Goal: Transaction & Acquisition: Download file/media

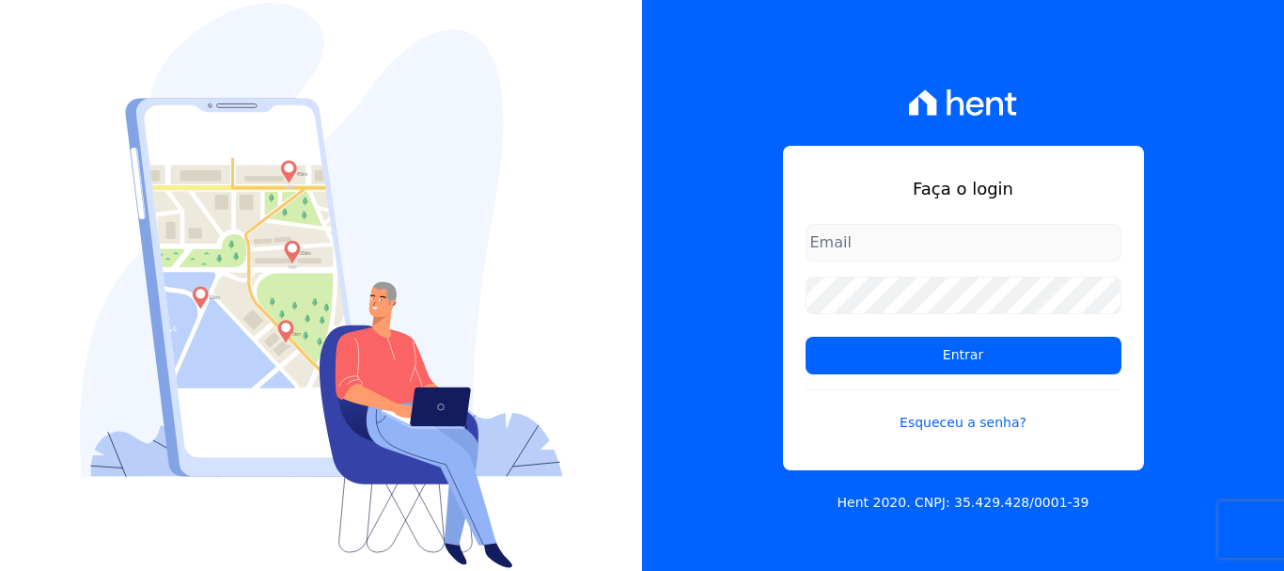
type input "erica@petraeng.com.br"
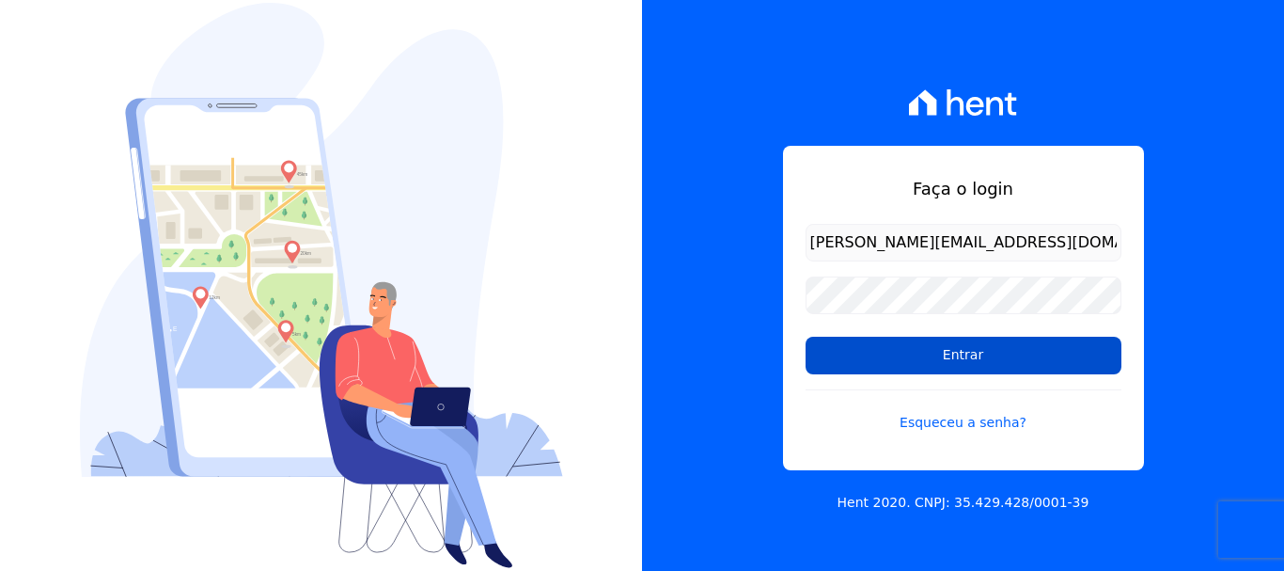
click at [952, 358] on input "Entrar" at bounding box center [964, 356] width 316 height 38
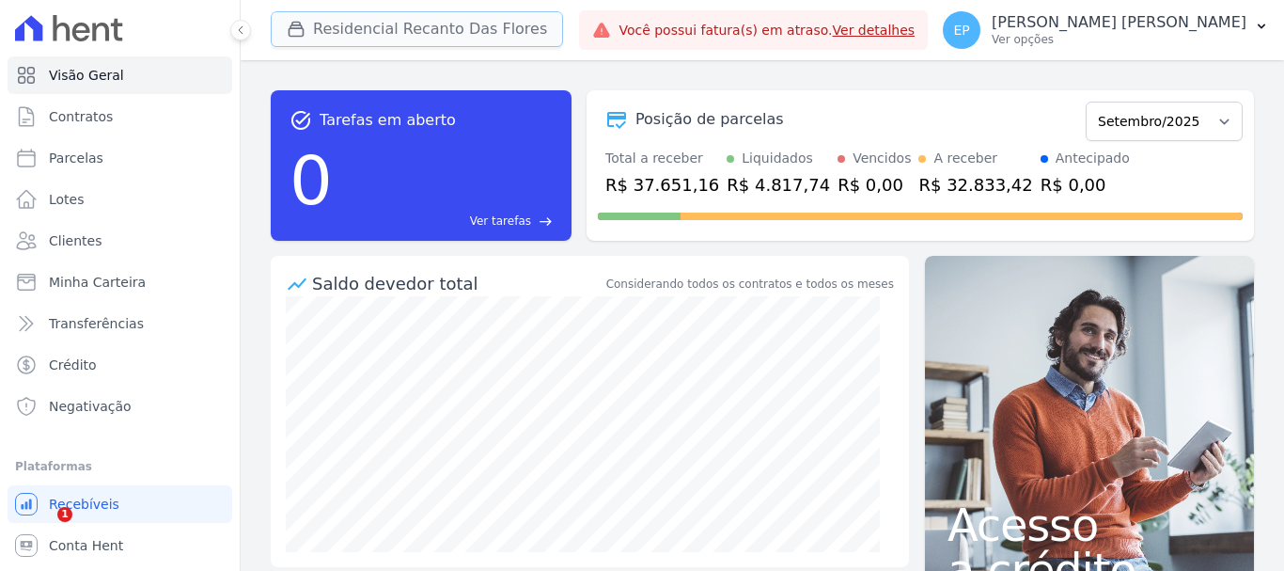
click at [296, 24] on icon "button" at bounding box center [297, 30] width 14 height 14
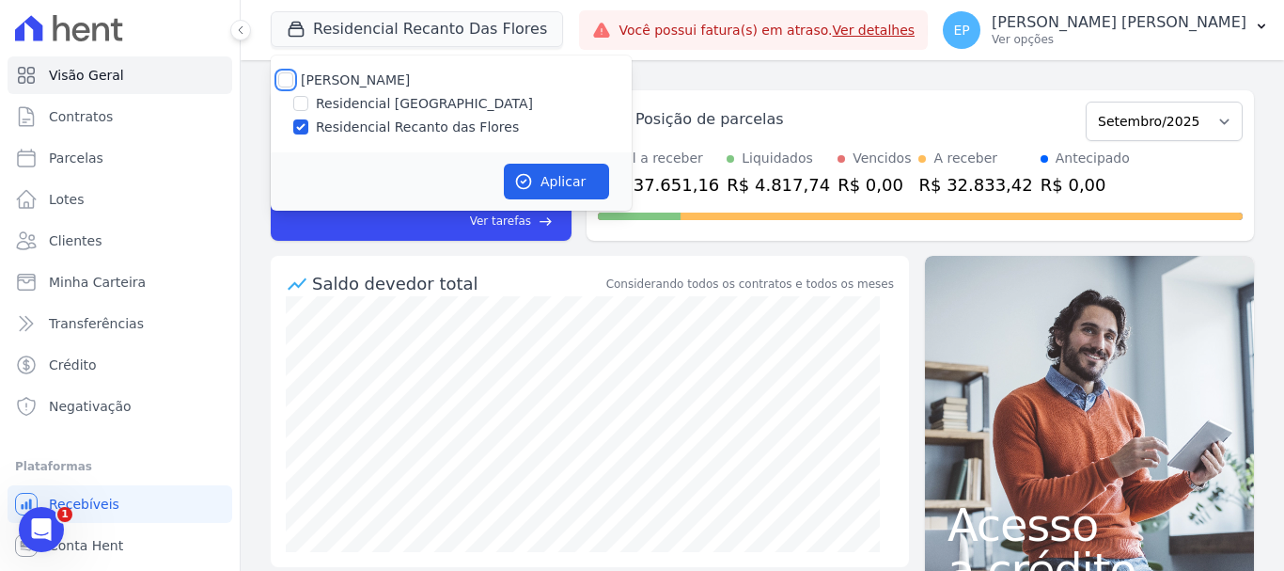
click at [281, 73] on input "[PERSON_NAME]" at bounding box center [285, 79] width 15 height 15
checkbox input "true"
click at [543, 179] on button "Aplicar" at bounding box center [556, 182] width 105 height 36
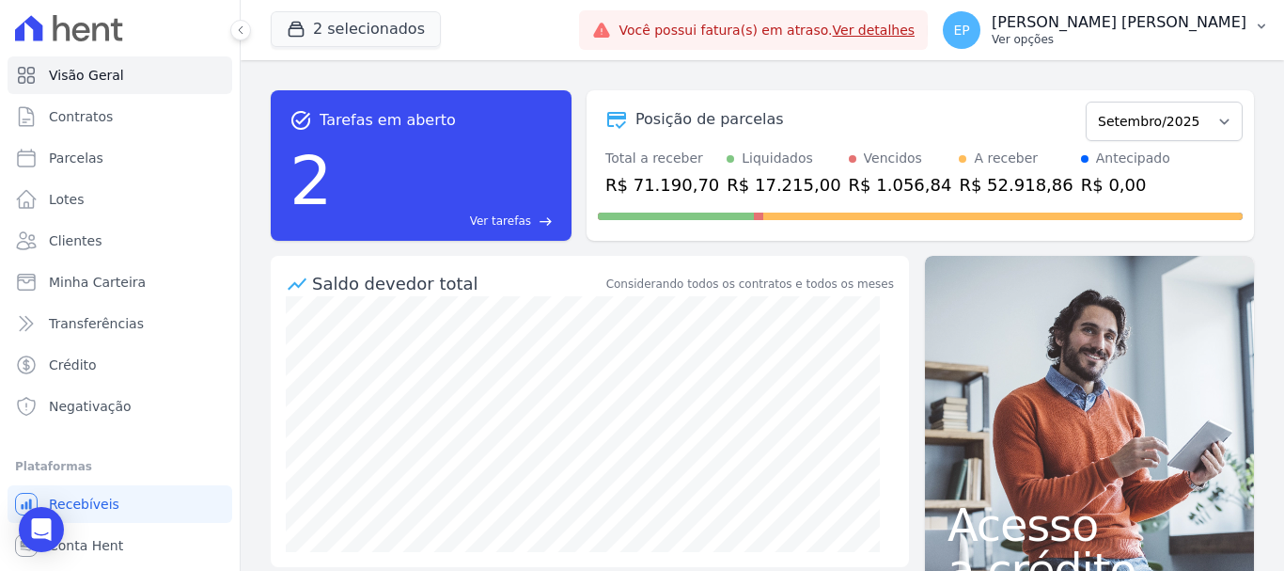
click at [1216, 39] on p "Ver opções" at bounding box center [1119, 39] width 255 height 15
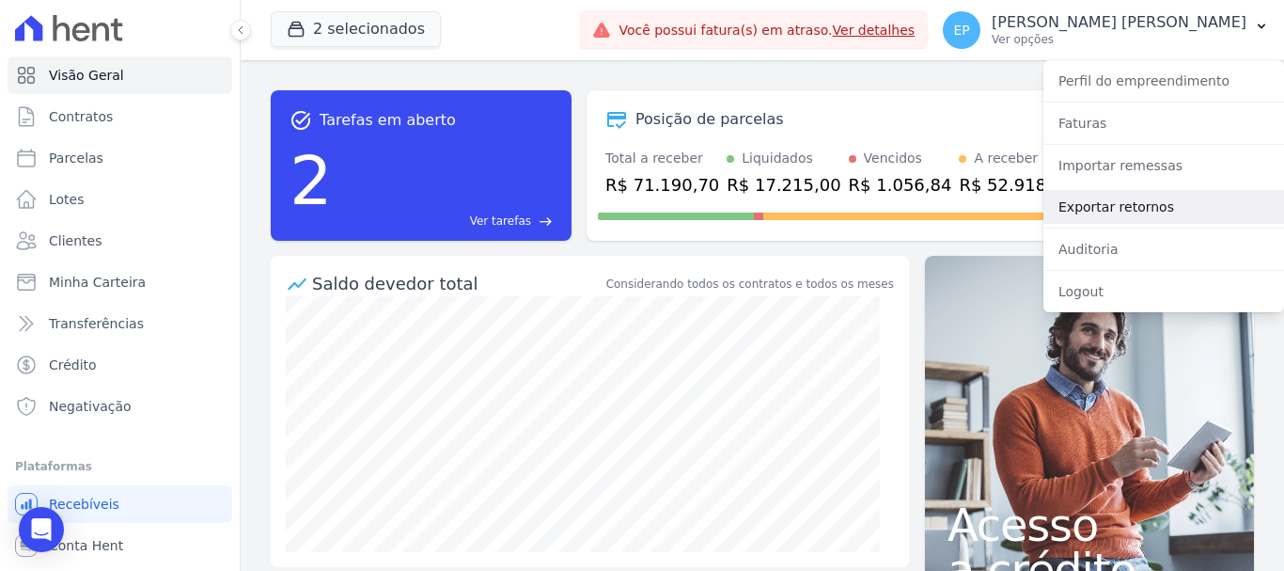
click at [1080, 209] on link "Exportar retornos" at bounding box center [1164, 207] width 241 height 34
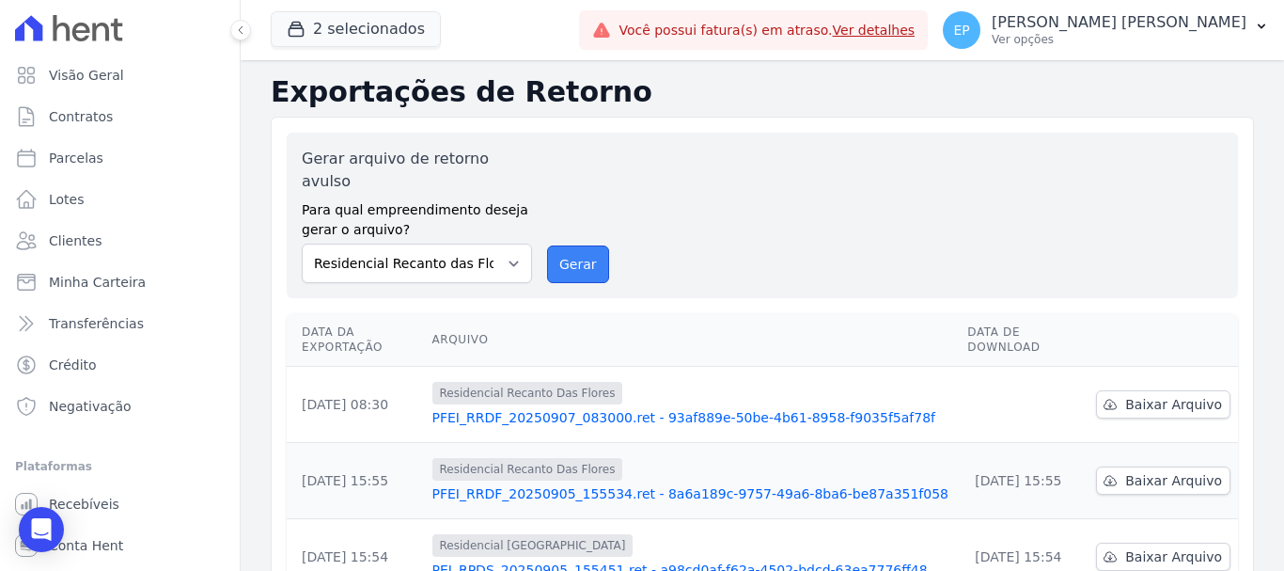
click at [564, 245] on button "Gerar" at bounding box center [578, 264] width 62 height 38
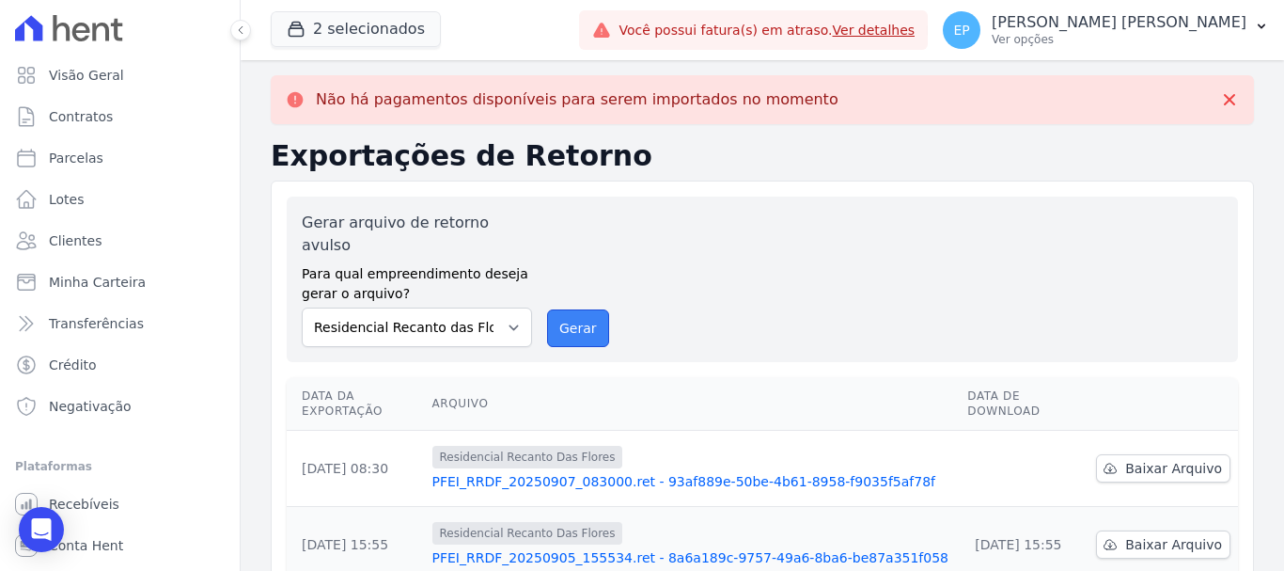
drag, startPoint x: 561, startPoint y: 308, endPoint x: 708, endPoint y: 123, distance: 236.2
click at [562, 309] on button "Gerar" at bounding box center [578, 328] width 62 height 38
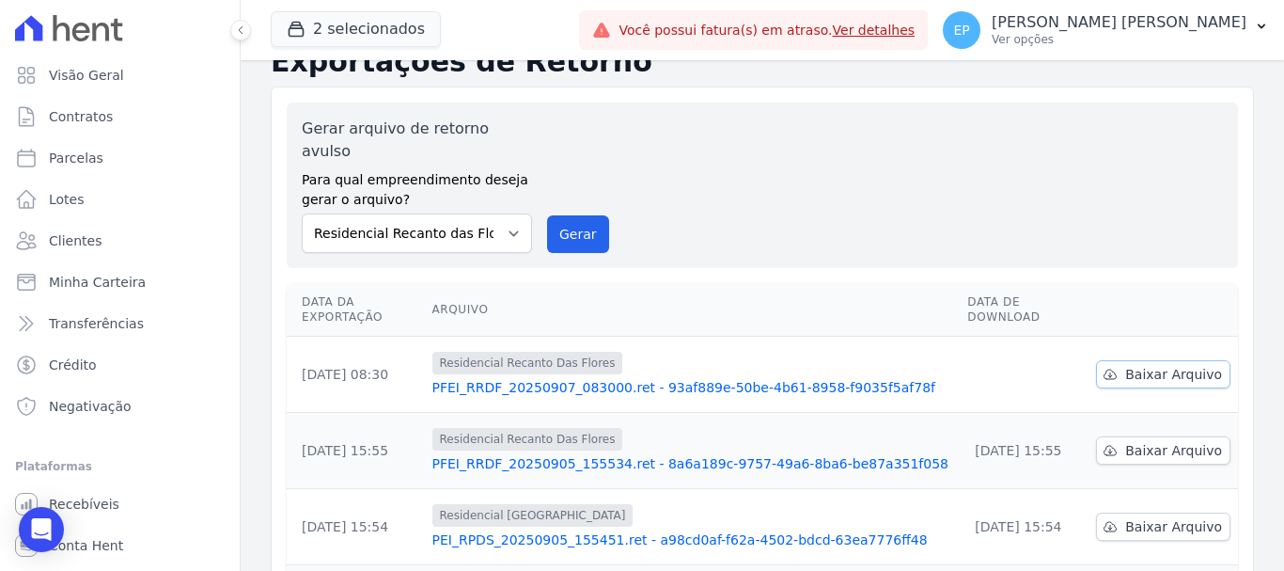
click at [1133, 365] on span "Baixar Arquivo" at bounding box center [1173, 374] width 97 height 19
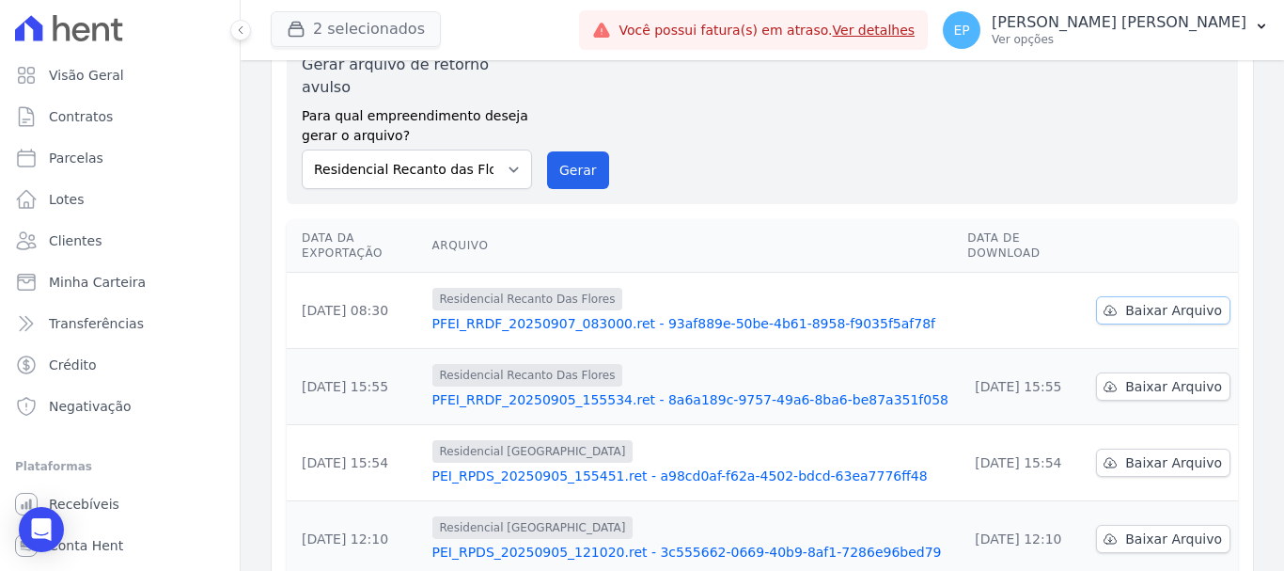
scroll to position [30, 0]
